Goal: Navigation & Orientation: Find specific page/section

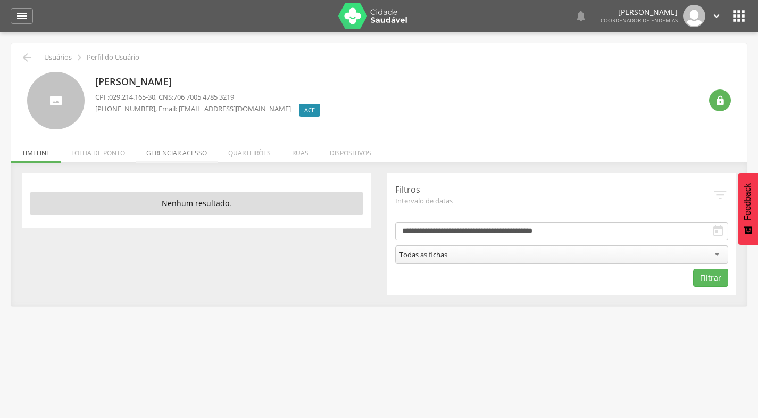
click at [172, 153] on li "Gerenciar acesso" at bounding box center [177, 150] width 82 height 25
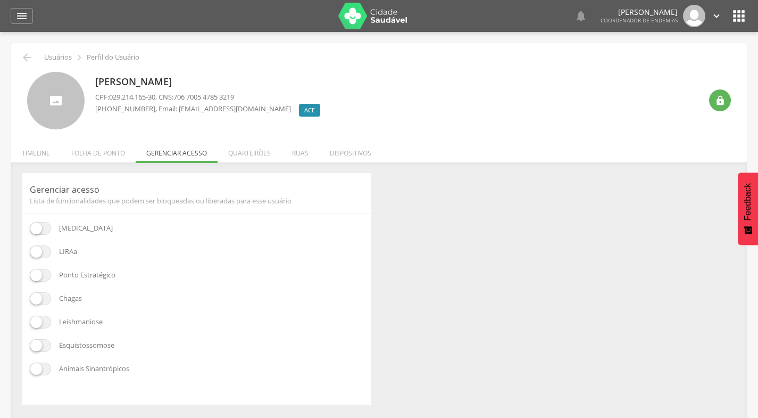
click at [46, 229] on span at bounding box center [40, 228] width 21 height 13
click at [48, 276] on span at bounding box center [40, 275] width 21 height 13
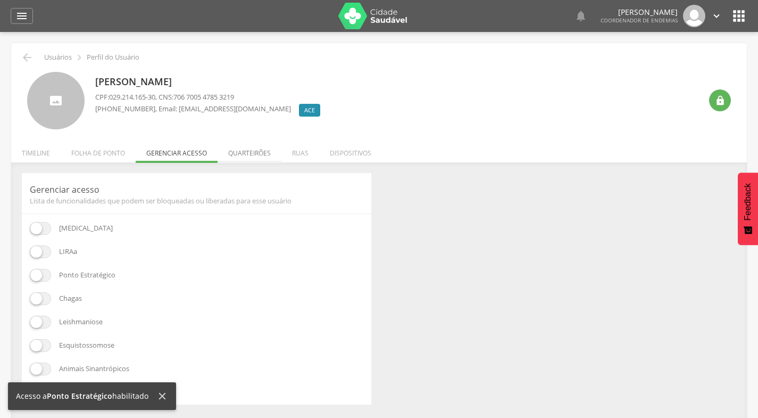
click at [249, 154] on li "Quarteirões" at bounding box center [250, 150] width 64 height 25
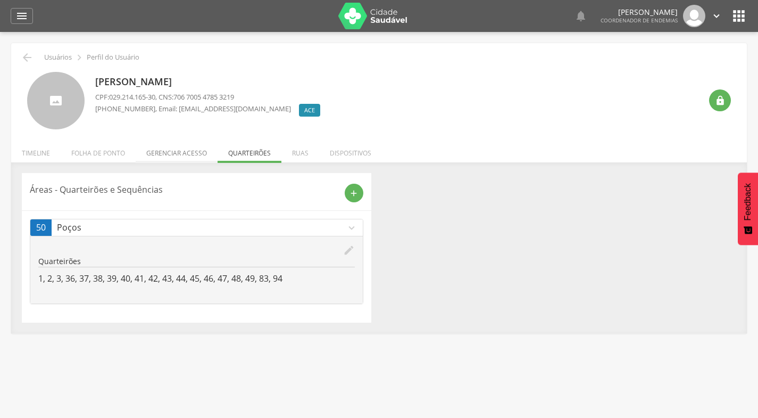
click at [181, 154] on li "Gerenciar acesso" at bounding box center [177, 150] width 82 height 25
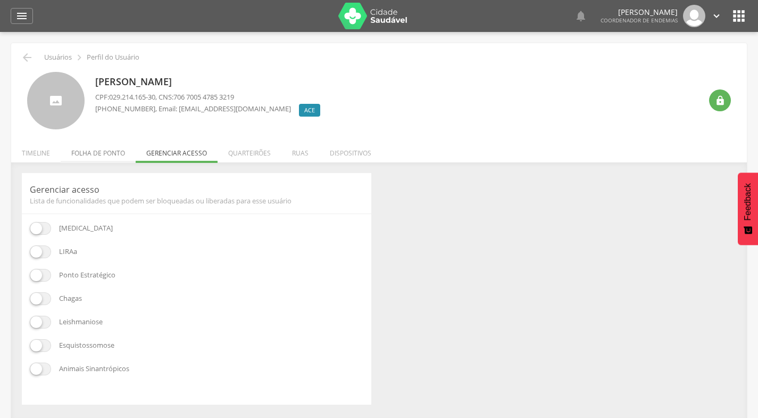
click at [89, 153] on li "Folha de ponto" at bounding box center [98, 150] width 75 height 25
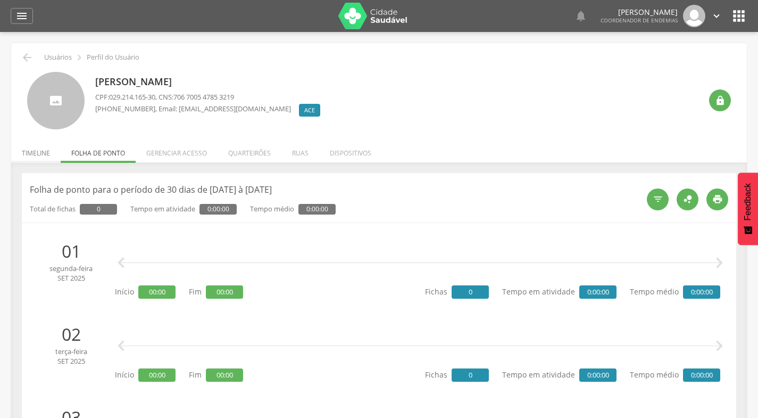
click at [38, 148] on li "Timeline" at bounding box center [35, 150] width 49 height 25
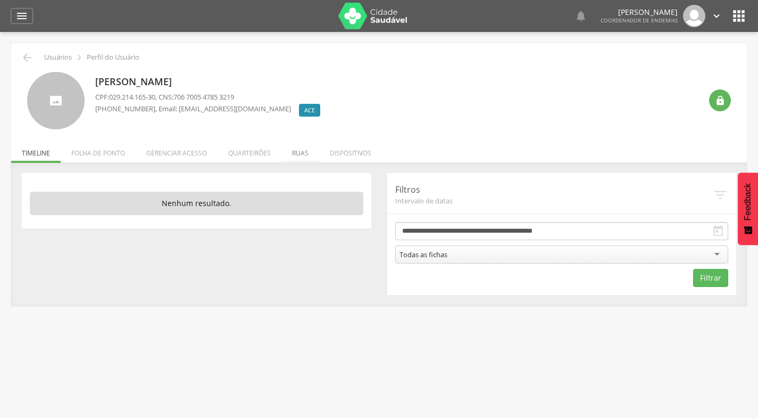
click at [295, 153] on li "Ruas" at bounding box center [300, 150] width 38 height 25
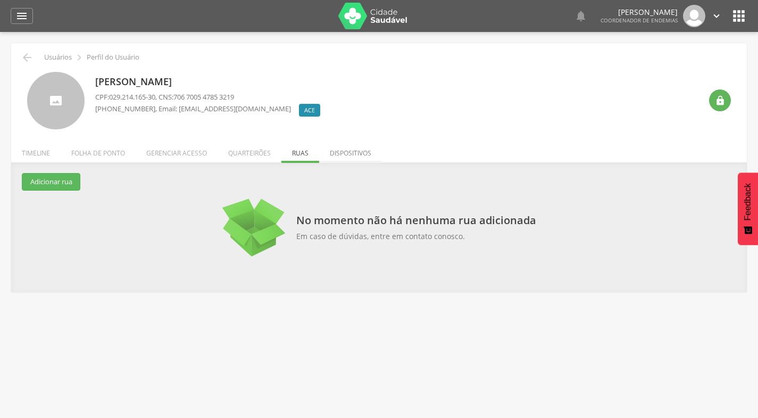
click at [345, 153] on li "Dispositivos" at bounding box center [350, 150] width 63 height 25
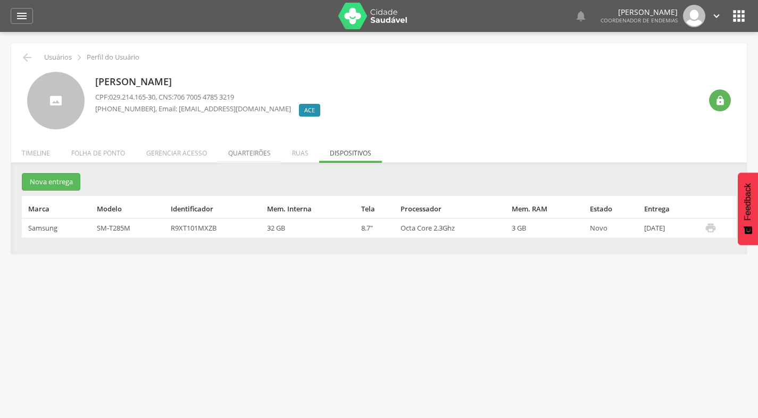
click at [259, 152] on li "Quarteirões" at bounding box center [250, 150] width 64 height 25
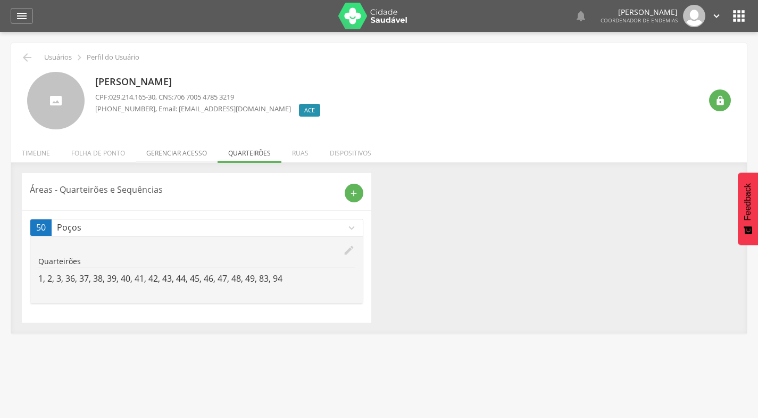
click at [180, 152] on li "Gerenciar acesso" at bounding box center [177, 150] width 82 height 25
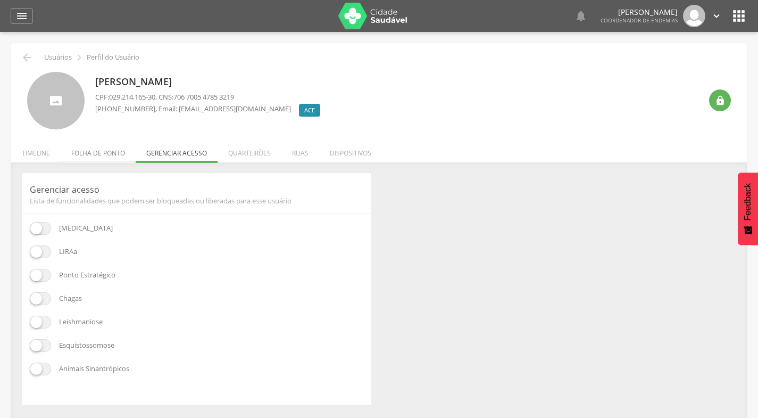
click at [106, 155] on li "Folha de ponto" at bounding box center [98, 150] width 75 height 25
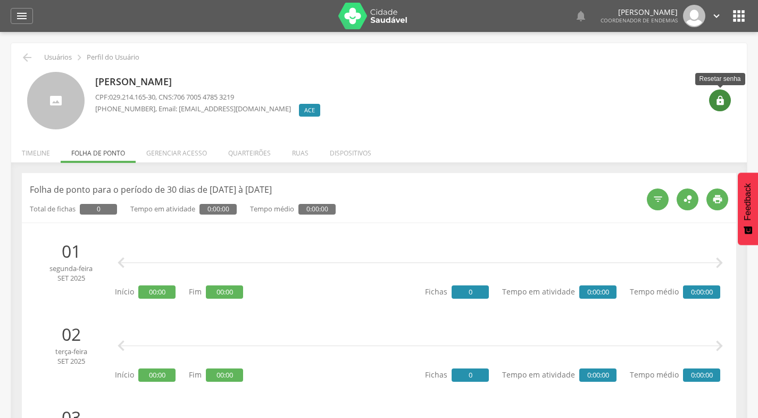
click at [720, 98] on icon "" at bounding box center [720, 100] width 11 height 11
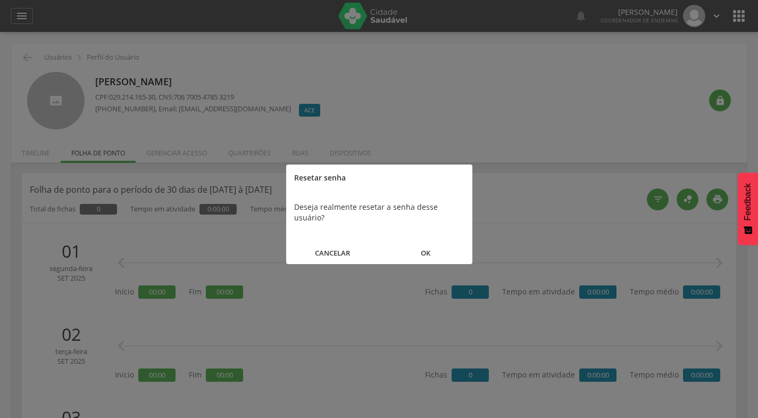
click at [428, 244] on button "OK" at bounding box center [425, 253] width 93 height 23
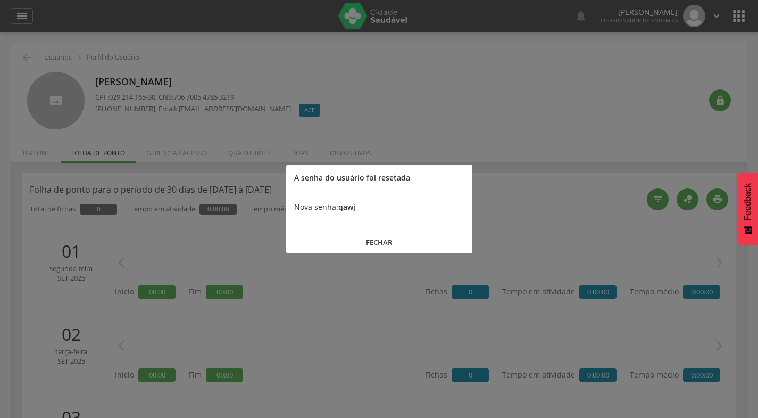
click at [386, 240] on button "FECHAR" at bounding box center [379, 242] width 186 height 23
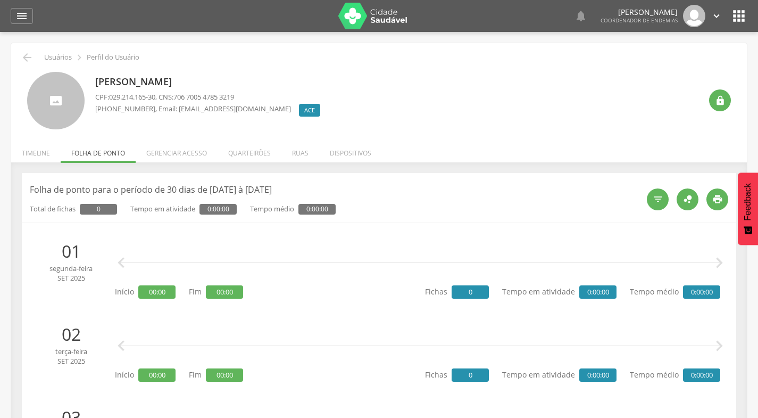
click at [737, 18] on icon "" at bounding box center [738, 15] width 17 height 17
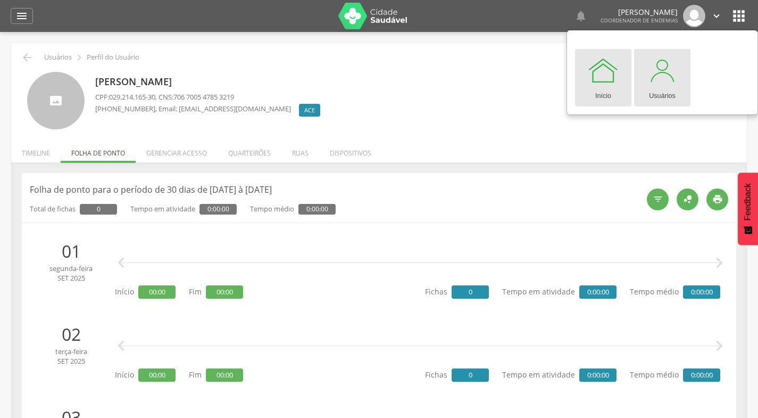
click at [669, 80] on div at bounding box center [662, 70] width 32 height 32
